Goal: Task Accomplishment & Management: Use online tool/utility

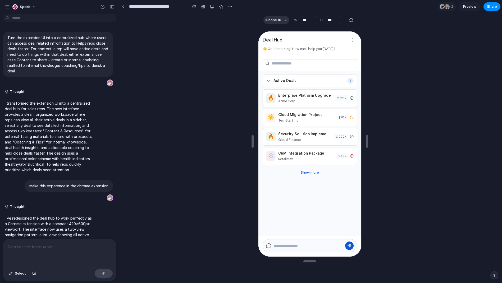
scroll to position [1126, 0]
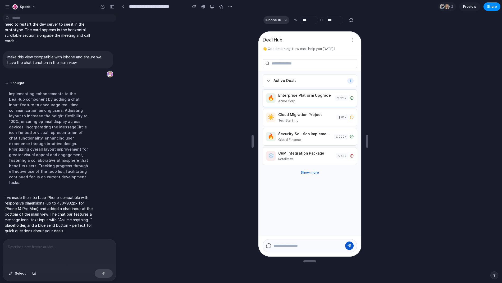
click at [280, 99] on div "Acme Corp" at bounding box center [305, 100] width 54 height 5
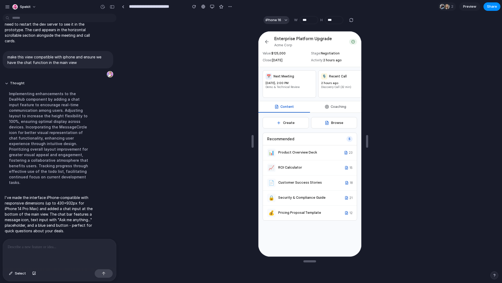
drag, startPoint x: 332, startPoint y: 109, endPoint x: 326, endPoint y: 110, distance: 5.9
click at [332, 109] on button "Coaching" at bounding box center [335, 106] width 52 height 11
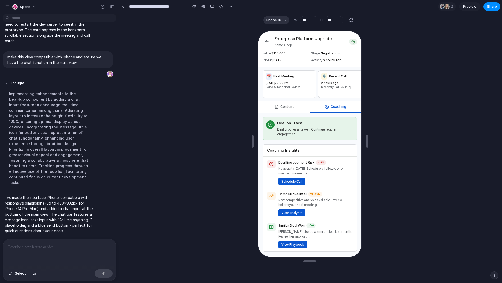
click at [301, 112] on button "Content" at bounding box center [284, 106] width 52 height 11
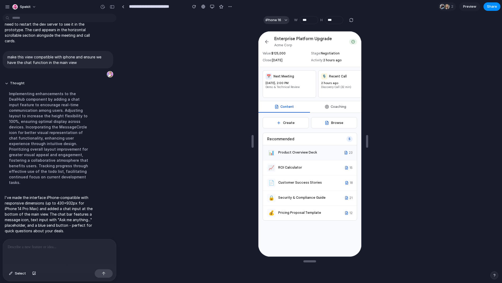
click at [314, 160] on div "📊 Product Overview Deck 23" at bounding box center [309, 152] width 94 height 15
click at [293, 124] on button "Create" at bounding box center [285, 122] width 46 height 11
click at [338, 123] on button "Browse" at bounding box center [333, 122] width 46 height 11
click at [336, 108] on button "Coaching" at bounding box center [335, 106] width 52 height 11
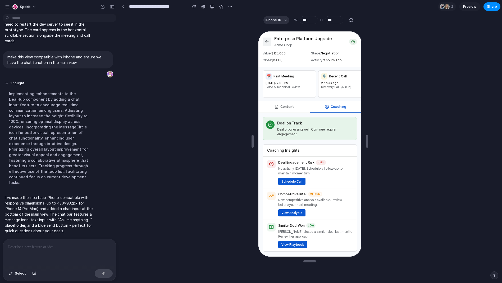
click at [266, 39] on icon at bounding box center [266, 41] width 5 height 5
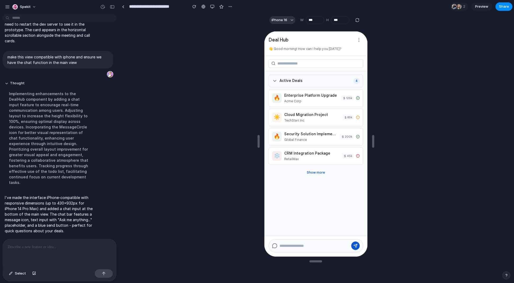
click at [319, 82] on div "Active Deals 4" at bounding box center [315, 80] width 94 height 13
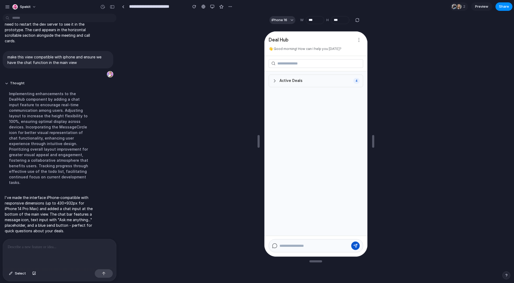
click at [319, 82] on div "Active Deals 4" at bounding box center [315, 80] width 94 height 13
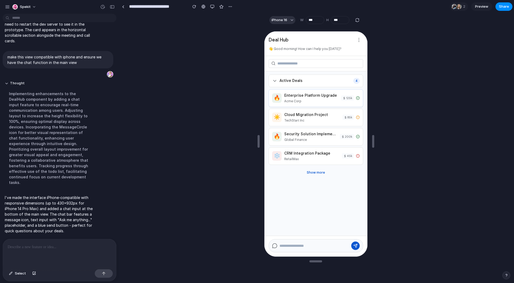
click at [319, 103] on div "Acme Corp" at bounding box center [310, 100] width 54 height 5
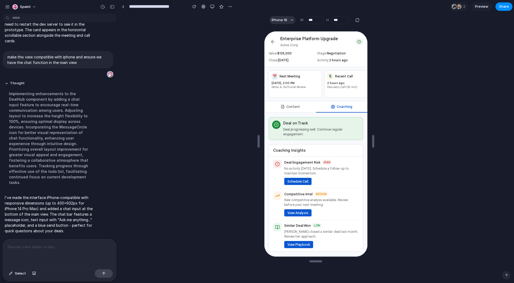
click at [304, 112] on button "Content" at bounding box center [290, 106] width 52 height 11
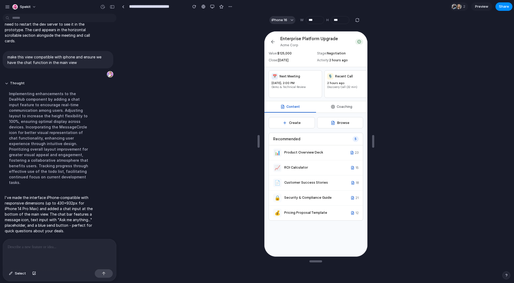
click at [346, 112] on button "Coaching" at bounding box center [341, 106] width 52 height 11
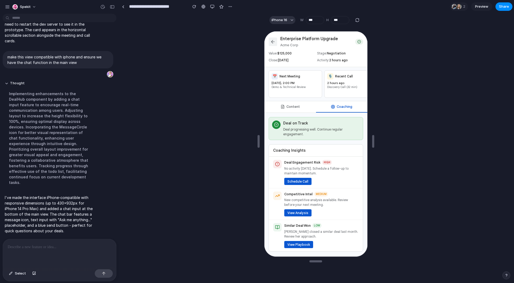
click at [271, 41] on icon at bounding box center [272, 41] width 3 height 0
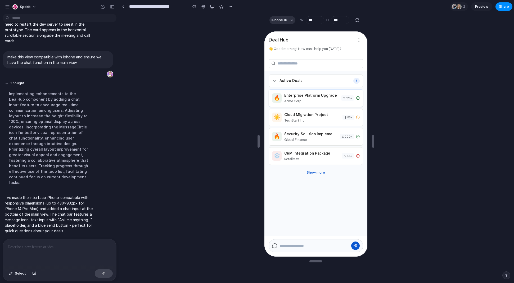
click at [313, 102] on div "Acme Corp" at bounding box center [310, 100] width 54 height 5
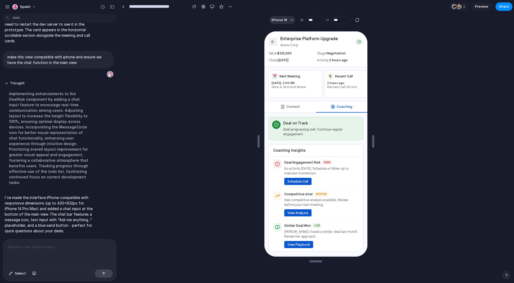
click at [274, 42] on icon at bounding box center [271, 41] width 5 height 5
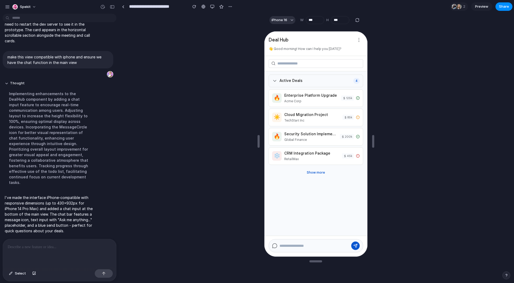
click at [311, 78] on div "Active Deals 4" at bounding box center [315, 80] width 94 height 13
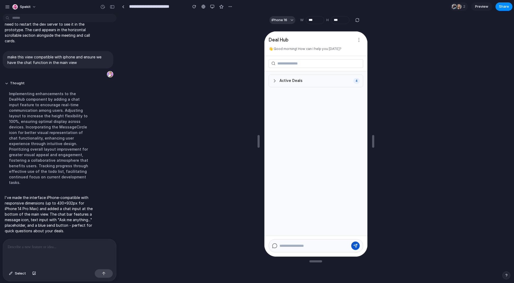
click at [294, 78] on span "Active Deals" at bounding box center [290, 81] width 23 height 6
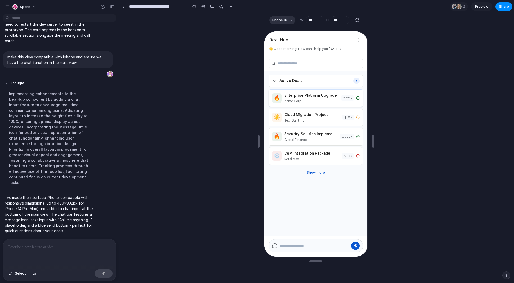
click at [316, 99] on div "Acme Corp" at bounding box center [310, 100] width 54 height 5
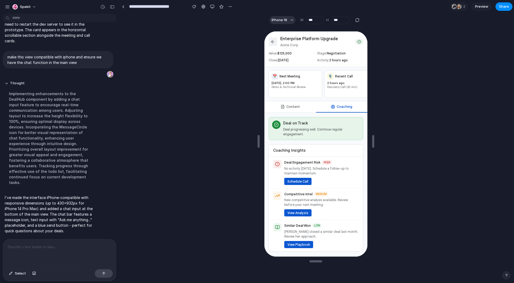
click at [275, 43] on button at bounding box center [272, 41] width 8 height 8
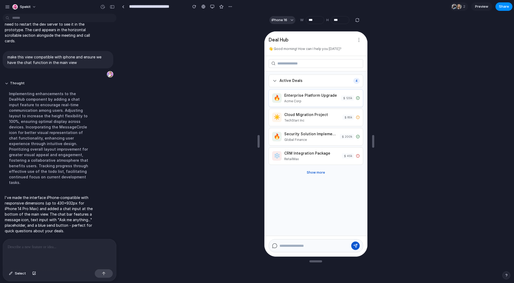
click at [322, 98] on div "Enterprise Platform Upgrade" at bounding box center [310, 95] width 54 height 6
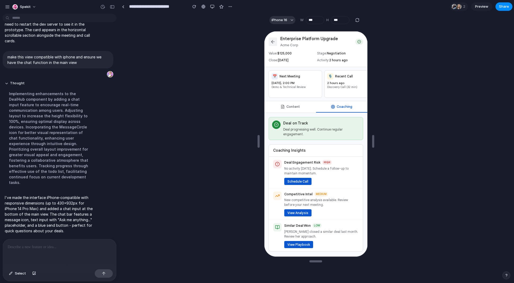
click at [274, 42] on icon at bounding box center [271, 41] width 5 height 5
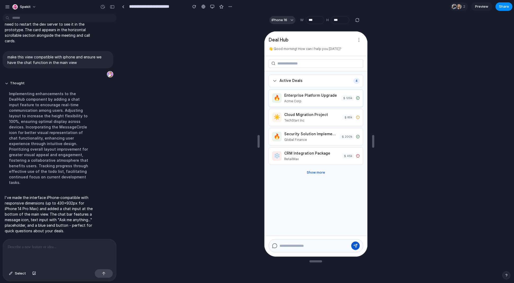
click at [302, 101] on div "Acme Corp" at bounding box center [310, 100] width 54 height 5
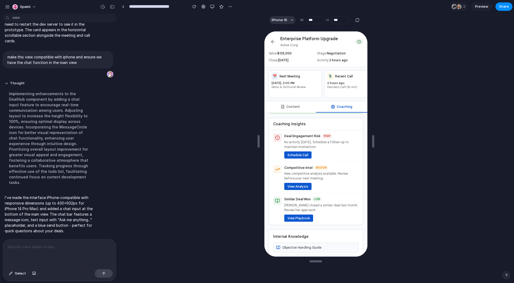
scroll to position [36, 0]
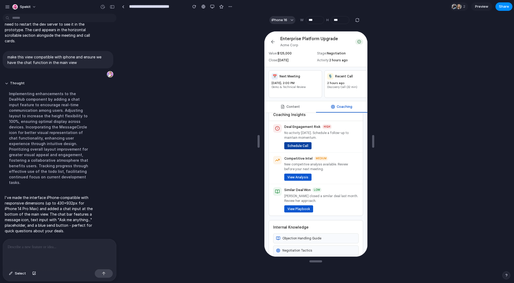
click at [285, 149] on button "Schedule Call" at bounding box center [296, 145] width 27 height 7
click at [123, 8] on link at bounding box center [123, 7] width 8 height 8
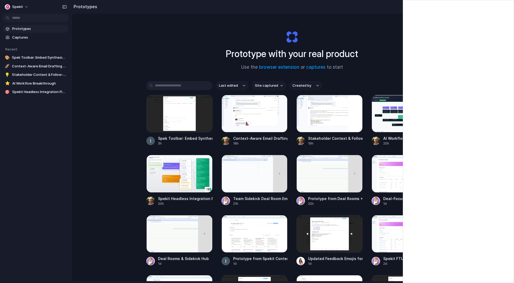
click at [220, 31] on div "Prototype with your real product Use the browser extension or captures to start" at bounding box center [292, 48] width 212 height 57
click at [169, 29] on div "Prototype with your real product Use the browser extension or captures to start…" at bounding box center [292, 161] width 440 height 296
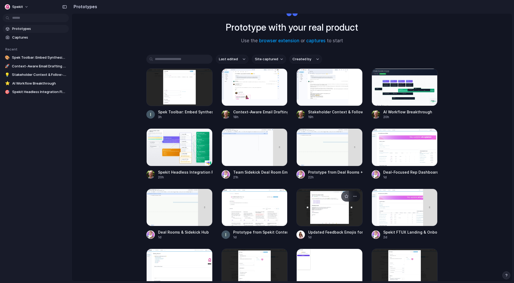
scroll to position [29, 0]
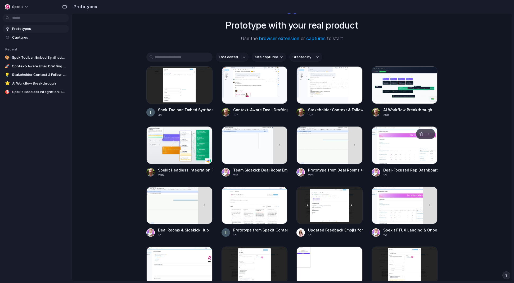
click at [380, 151] on div at bounding box center [405, 146] width 66 height 38
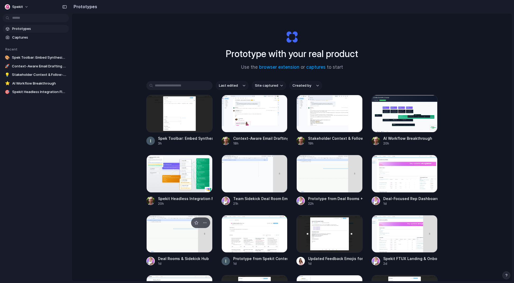
click at [185, 230] on div at bounding box center [179, 234] width 66 height 38
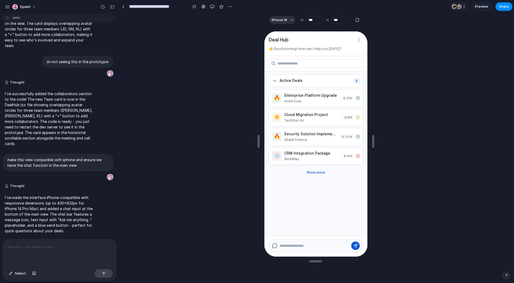
click at [324, 151] on div "CRM Integration Package" at bounding box center [310, 153] width 55 height 6
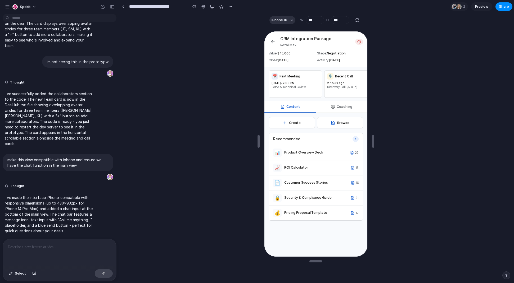
click at [343, 112] on button "Coaching" at bounding box center [341, 106] width 52 height 11
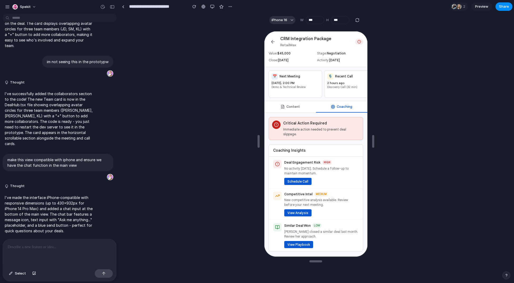
click at [294, 111] on button "Content" at bounding box center [290, 106] width 52 height 11
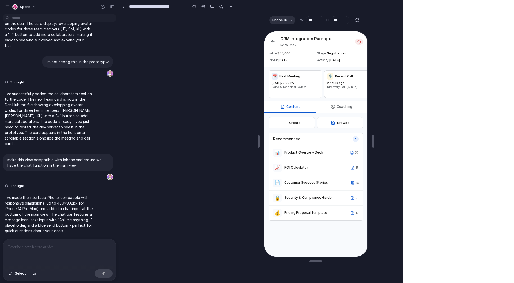
click at [340, 110] on button "Coaching" at bounding box center [341, 106] width 52 height 11
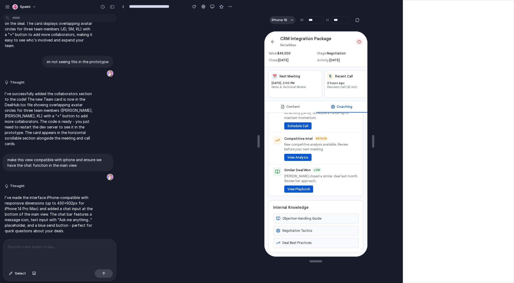
scroll to position [60, 0]
click at [309, 242] on button "Deal Best Practices" at bounding box center [314, 243] width 85 height 10
click at [309, 231] on button "Negotiation Tactics" at bounding box center [314, 231] width 85 height 10
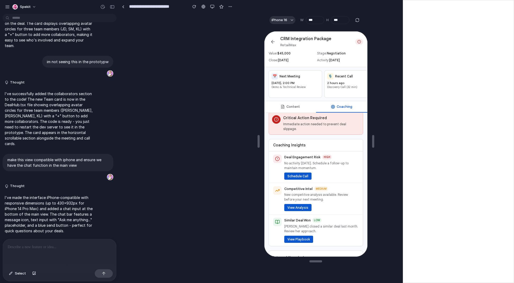
scroll to position [0, 0]
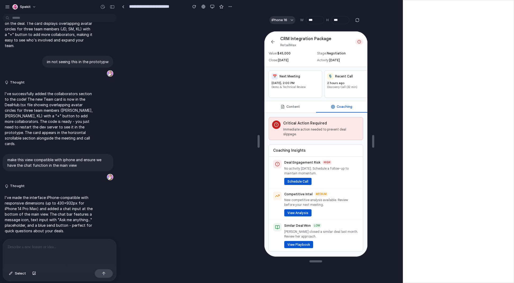
click at [293, 112] on button "Content" at bounding box center [290, 106] width 52 height 11
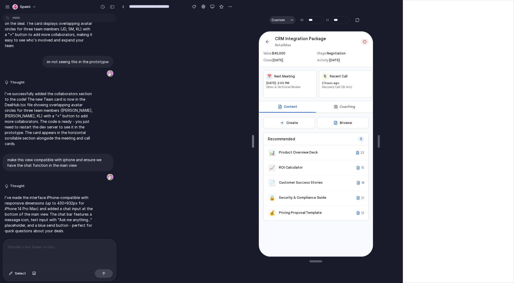
type input "***"
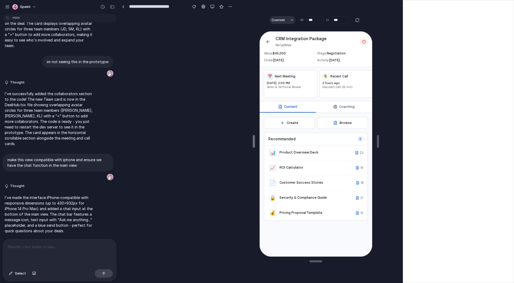
drag, startPoint x: 258, startPoint y: 142, endPoint x: 254, endPoint y: 140, distance: 5.1
click at [301, 153] on div "📊 Product Overview Deck" at bounding box center [311, 152] width 87 height 8
click at [302, 170] on div "ROI Calculator" at bounding box center [317, 167] width 76 height 5
click at [265, 43] on icon at bounding box center [267, 41] width 5 height 5
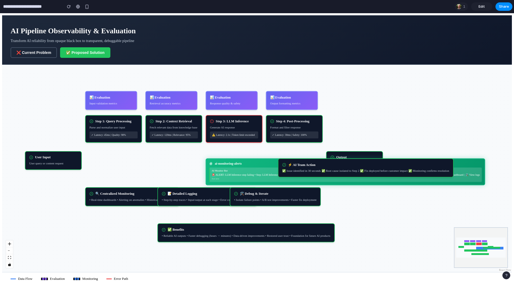
click at [46, 56] on button "❌ Current Problem" at bounding box center [34, 52] width 46 height 11
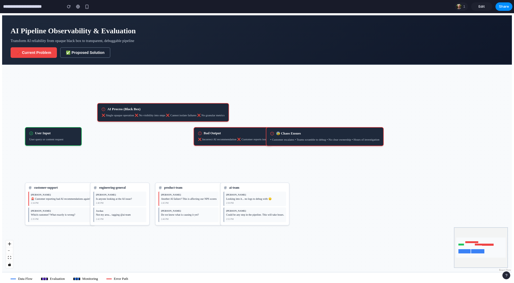
click at [83, 53] on button "✅ Proposed Solution" at bounding box center [85, 52] width 50 height 11
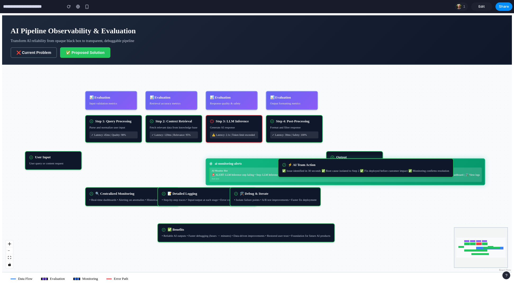
click at [39, 53] on button "❌ Current Problem" at bounding box center [34, 52] width 46 height 11
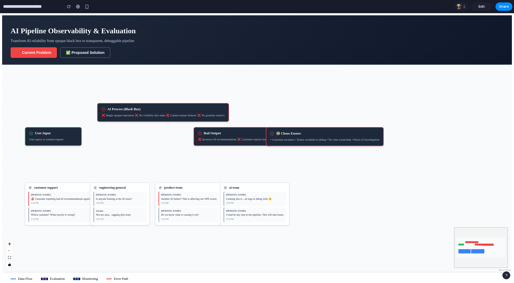
click at [74, 52] on button "✅ Proposed Solution" at bounding box center [85, 52] width 50 height 11
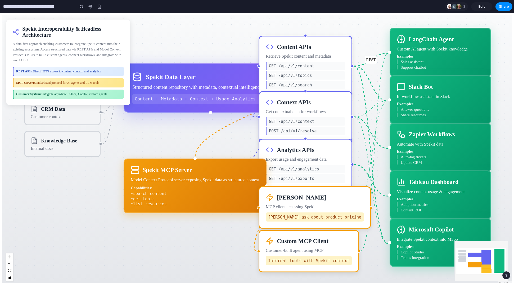
click at [58, 72] on div "REST APIs: Direct HTTP access to content, context, and analytics" at bounding box center [68, 71] width 111 height 9
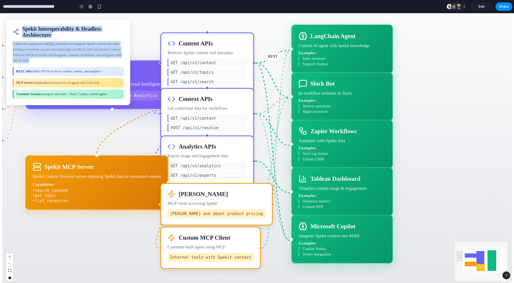
drag, startPoint x: 22, startPoint y: 28, endPoint x: 51, endPoint y: 60, distance: 43.7
click at [51, 60] on div "Spekit Interoperability & Headless Architecture A data-first approach enabling …" at bounding box center [68, 63] width 124 height 86
copy div "Spekit Interoperability & Headless Architecture A data-first approach enabling …"
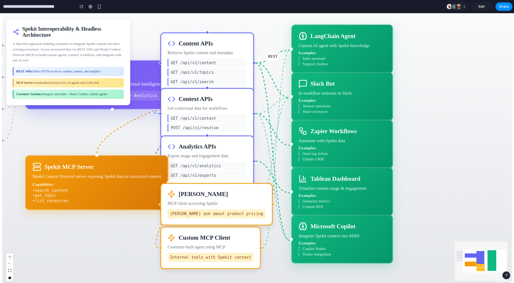
click at [53, 52] on p "A data-first approach enabling customers to integrate Spekit content into their…" at bounding box center [68, 52] width 111 height 22
click at [44, 7] on input "**********" at bounding box center [37, 7] width 71 height 10
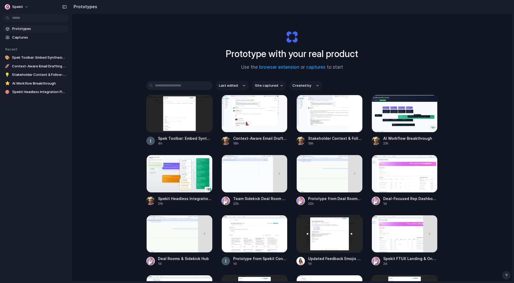
click at [21, 26] on span "Prototypes" at bounding box center [39, 28] width 55 height 5
click at [243, 112] on div at bounding box center [255, 114] width 66 height 38
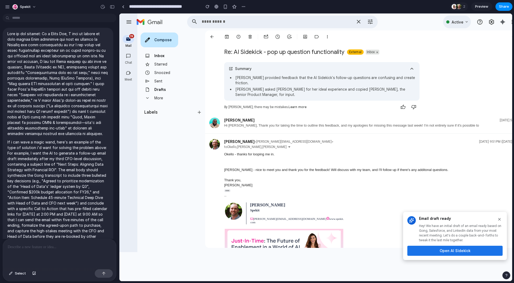
scroll to position [4, 0]
click at [453, 254] on button "Open AI Sidekick" at bounding box center [454, 251] width 95 height 10
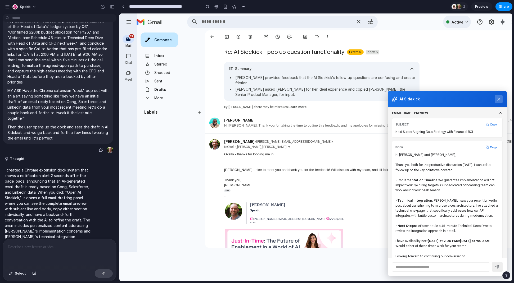
scroll to position [178, 0]
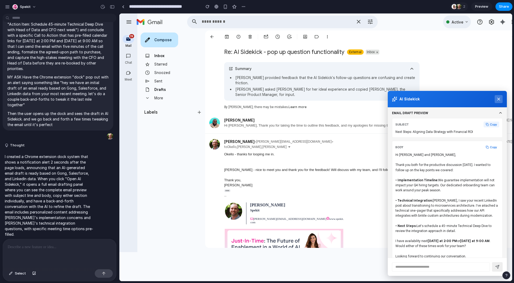
click at [486, 124] on button "Copy" at bounding box center [492, 125] width 16 height 6
click at [491, 146] on button "Copy" at bounding box center [492, 148] width 16 height 6
click at [496, 102] on button at bounding box center [499, 99] width 8 height 8
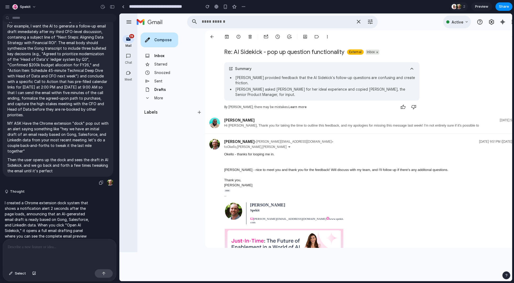
scroll to position [120, 0]
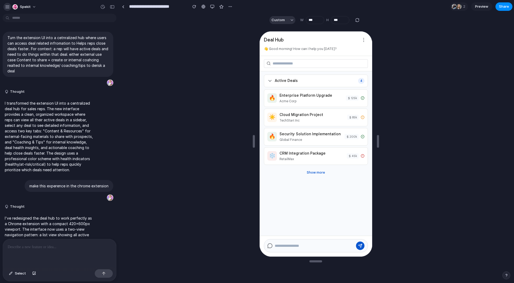
scroll to position [1031, 0]
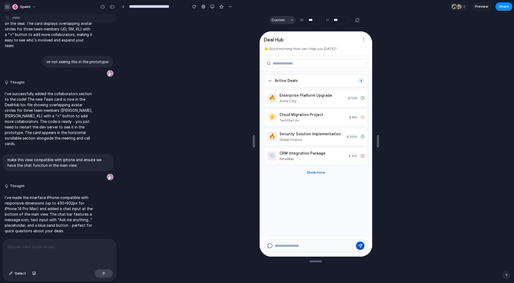
click at [9, 5] on div "button" at bounding box center [7, 6] width 5 height 5
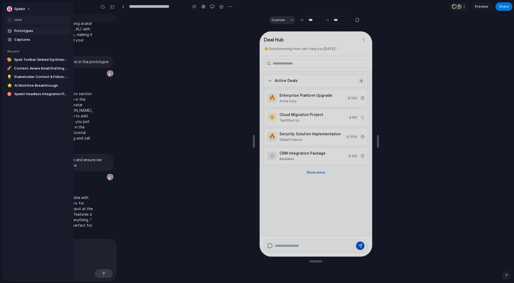
click at [26, 32] on span "Prototypes" at bounding box center [41, 30] width 55 height 5
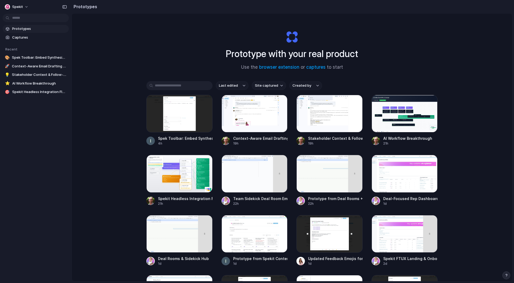
click at [29, 31] on link "Prototypes" at bounding box center [36, 29] width 66 height 8
click at [16, 29] on span "Prototypes" at bounding box center [39, 28] width 55 height 5
click at [32, 36] on span "Captures" at bounding box center [39, 37] width 55 height 5
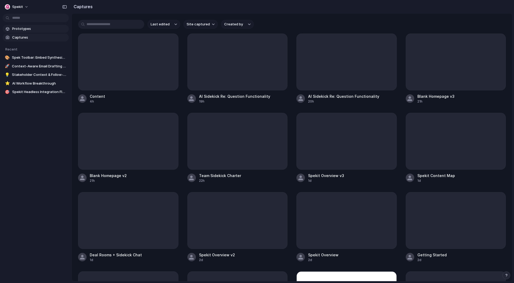
click at [29, 28] on span "Prototypes" at bounding box center [39, 28] width 55 height 5
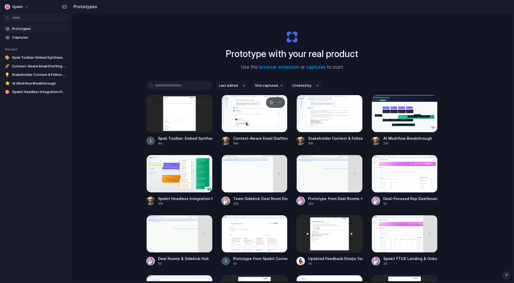
click at [247, 124] on div at bounding box center [255, 114] width 66 height 38
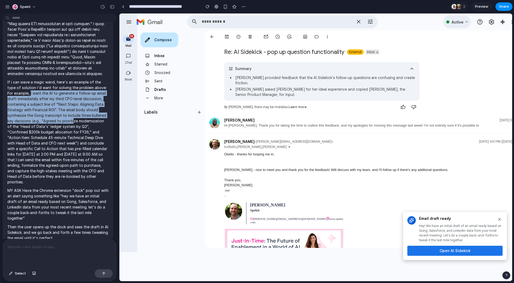
scroll to position [66, 0]
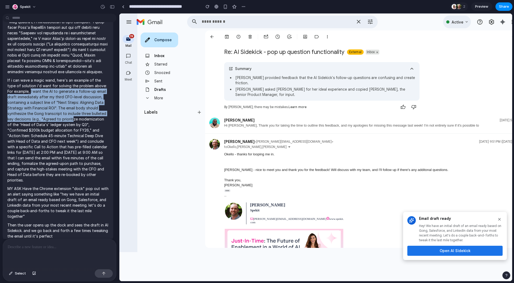
drag, startPoint x: 31, startPoint y: 100, endPoint x: 74, endPoint y: 119, distance: 46.8
click at [74, 119] on p "If i can wave a magic wand, here's an example of the type of solution i'd want …" at bounding box center [57, 131] width 101 height 106
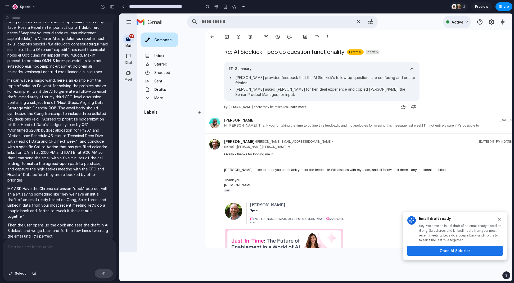
click at [54, 152] on p "If i can wave a magic wand, here's an example of the type of solution i'd want …" at bounding box center [57, 131] width 101 height 106
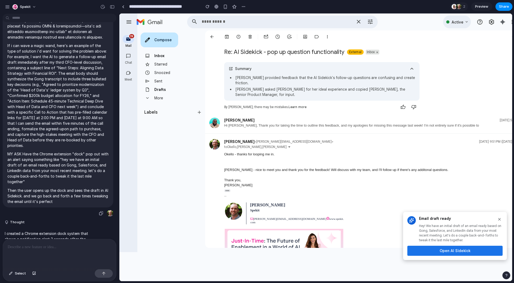
scroll to position [111, 0]
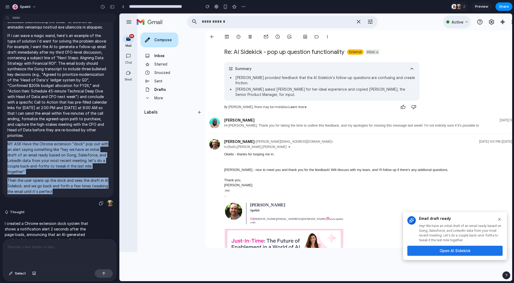
drag, startPoint x: 8, startPoint y: 145, endPoint x: 89, endPoint y: 191, distance: 93.4
click at [89, 191] on span "If i can wave a magic wand, here's an example of the type of solution i'd want …" at bounding box center [57, 59] width 101 height 270
copy span "MY ASK Have the Chrome extension "dock" pop out with an alert saying something …"
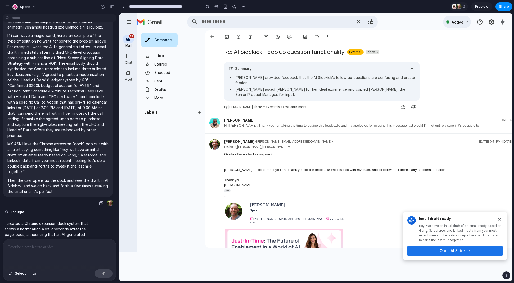
click at [60, 84] on p "If i can wave a magic wand, here's an example of the type of solution i'd want …" at bounding box center [57, 86] width 101 height 106
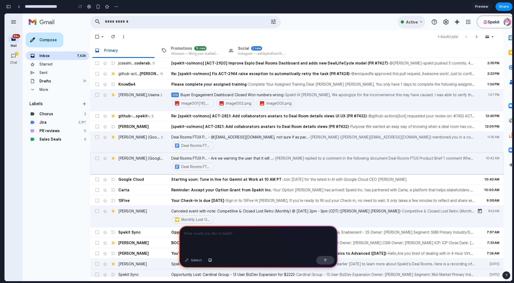
scroll to position [0, 5]
click at [243, 237] on div at bounding box center [258, 240] width 159 height 28
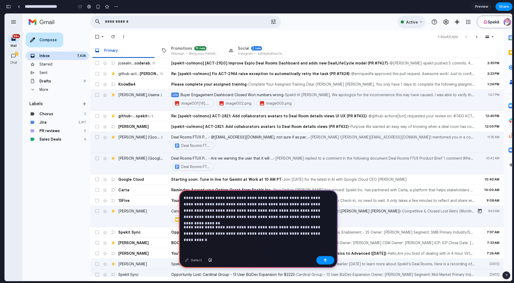
click at [248, 202] on p "**********" at bounding box center [257, 207] width 147 height 25
click at [277, 200] on p "**********" at bounding box center [257, 207] width 147 height 25
click at [278, 201] on p "**********" at bounding box center [257, 207] width 147 height 25
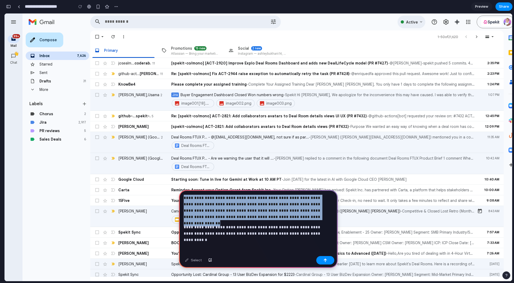
click at [278, 201] on p "**********" at bounding box center [257, 207] width 147 height 25
click at [278, 202] on p "**********" at bounding box center [257, 207] width 147 height 25
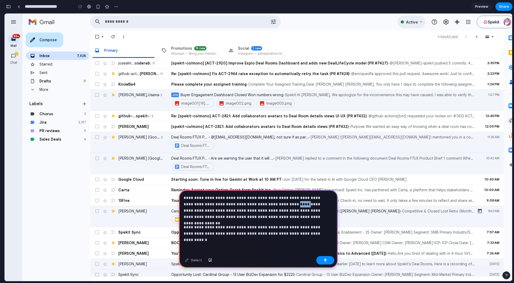
click at [278, 202] on p "**********" at bounding box center [257, 207] width 147 height 25
click at [267, 210] on p "**********" at bounding box center [257, 207] width 147 height 25
click at [314, 209] on p "**********" at bounding box center [257, 207] width 147 height 25
drag, startPoint x: 281, startPoint y: 224, endPoint x: 306, endPoint y: 225, distance: 24.9
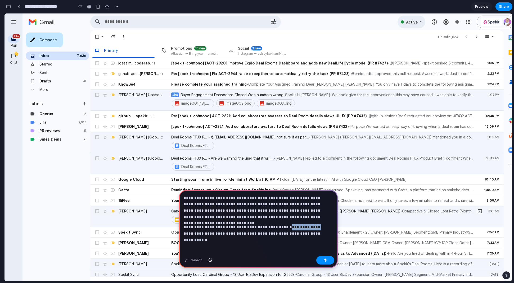
click at [306, 225] on p "**********" at bounding box center [257, 230] width 147 height 13
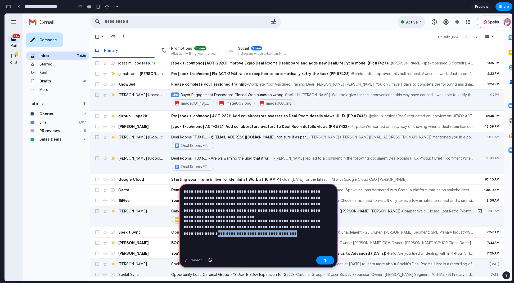
drag, startPoint x: 253, startPoint y: 231, endPoint x: 184, endPoint y: 230, distance: 69.6
click at [184, 230] on p "**********" at bounding box center [257, 227] width 147 height 19
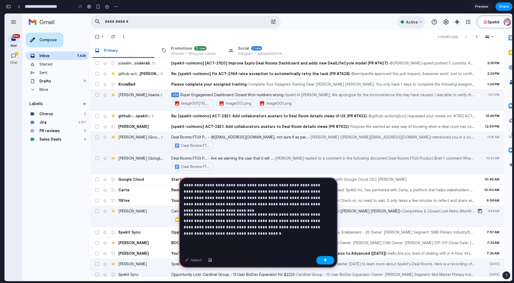
click at [318, 261] on button "button" at bounding box center [325, 260] width 18 height 8
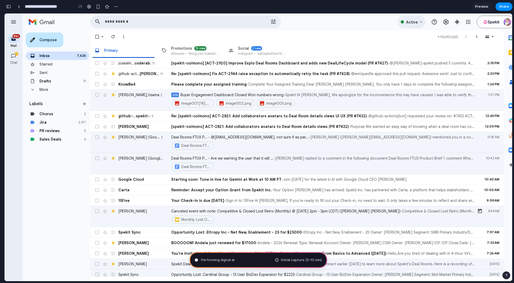
type input "**********"
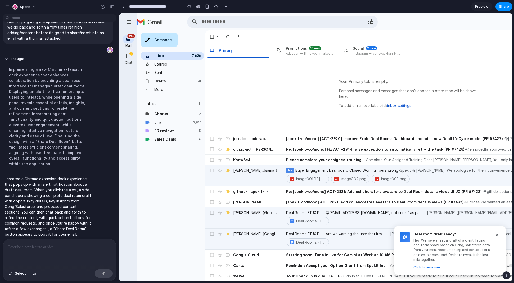
scroll to position [0, 0]
click at [424, 266] on div "Click to review →" at bounding box center [451, 268] width 77 height 4
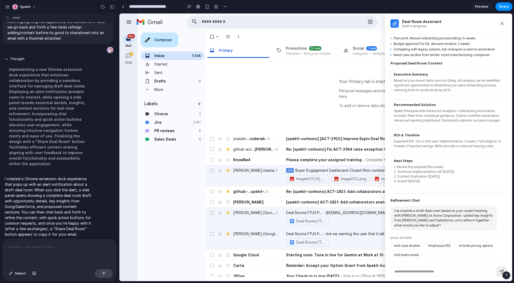
scroll to position [64, 0]
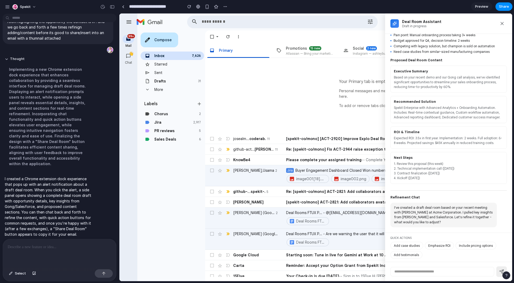
click at [418, 270] on input "text" at bounding box center [442, 272] width 104 height 10
click at [415, 258] on button "Add testimonials" at bounding box center [406, 255] width 32 height 8
type input "**********"
click at [502, 270] on icon at bounding box center [501, 272] width 5 height 5
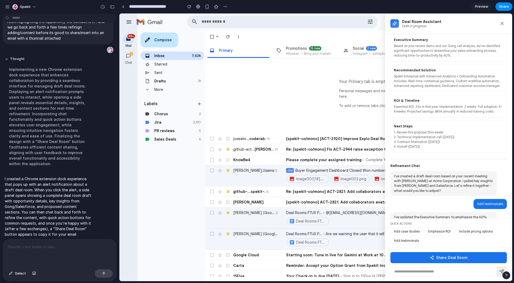
scroll to position [115, 0]
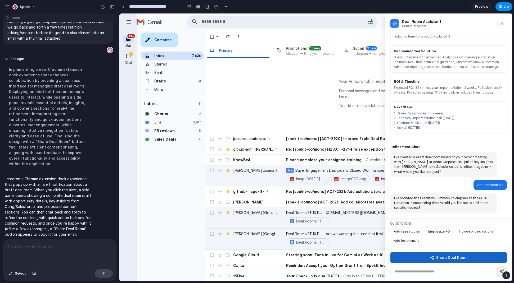
click at [441, 254] on button "Share Deal Room" at bounding box center [448, 258] width 116 height 11
click at [426, 258] on button "Share Deal Room" at bounding box center [448, 258] width 116 height 11
click at [161, 38] on div "Compose" at bounding box center [160, 40] width 38 height 15
click at [265, 168] on div "[PERSON_NAME] , [PERSON_NAME] 2" at bounding box center [255, 171] width 44 height 6
click at [262, 157] on div "KnowBe4" at bounding box center [255, 159] width 44 height 5
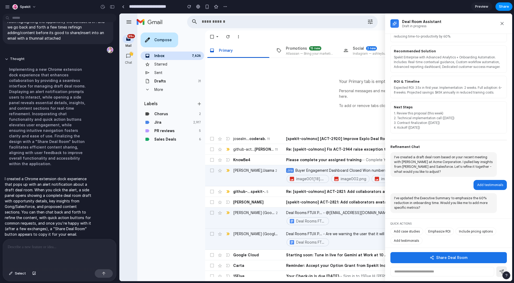
click at [271, 103] on div "Your Primary tab is empty. Personal messages and messages that don’t appear in …" at bounding box center [411, 96] width 413 height 76
click at [339, 89] on p "Personal messages and messages that don’t appear in other tabs will be shown he…" at bounding box center [412, 93] width 146 height 11
click at [357, 97] on div "Your Primary tab is empty. Personal messages and messages that don’t appear in …" at bounding box center [412, 96] width 146 height 76
click at [270, 137] on tr "Click to teach Spekit Mail this conversation is important. unread, josealm. .. …" at bounding box center [411, 139] width 413 height 11
click at [271, 144] on tr "Important mainly because it was sent directly to you. Click to teach Spekit Mai…" at bounding box center [411, 149] width 413 height 11
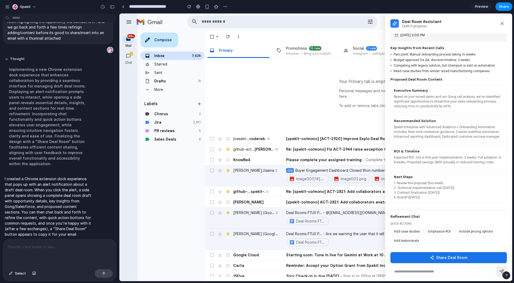
scroll to position [0, 0]
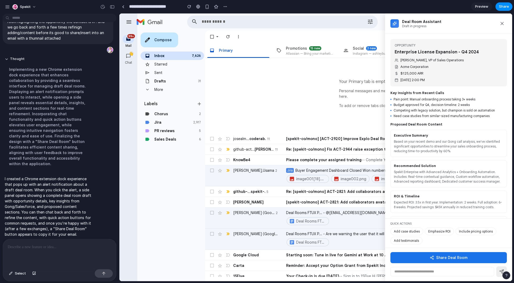
click at [501, 23] on icon at bounding box center [501, 23] width 5 height 5
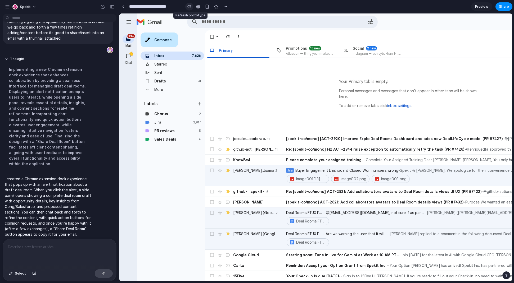
click at [187, 9] on button "button" at bounding box center [189, 7] width 8 height 8
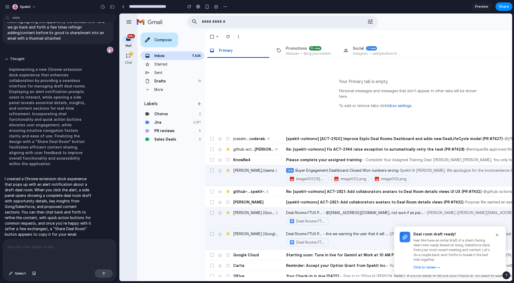
drag, startPoint x: 491, startPoint y: 185, endPoint x: 230, endPoint y: 146, distance: 263.9
click at [432, 270] on div "Deal room draft ready! Hey! We have an initial draft of a client-facing deal ro…" at bounding box center [450, 251] width 112 height 49
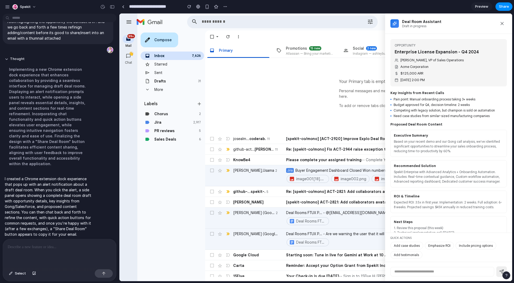
click at [64, 113] on div "Implementing a new Chrome extension dock experience that enhances collaboration…" at bounding box center [49, 117] width 88 height 106
click at [504, 24] on icon at bounding box center [501, 23] width 5 height 5
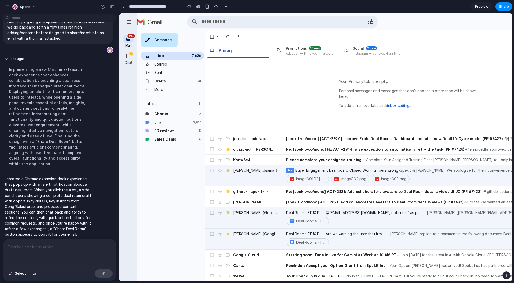
click at [61, 255] on div at bounding box center [59, 254] width 113 height 28
click at [57, 254] on div at bounding box center [59, 254] width 113 height 28
click at [56, 250] on div at bounding box center [59, 254] width 113 height 28
